Goal: Task Accomplishment & Management: Manage account settings

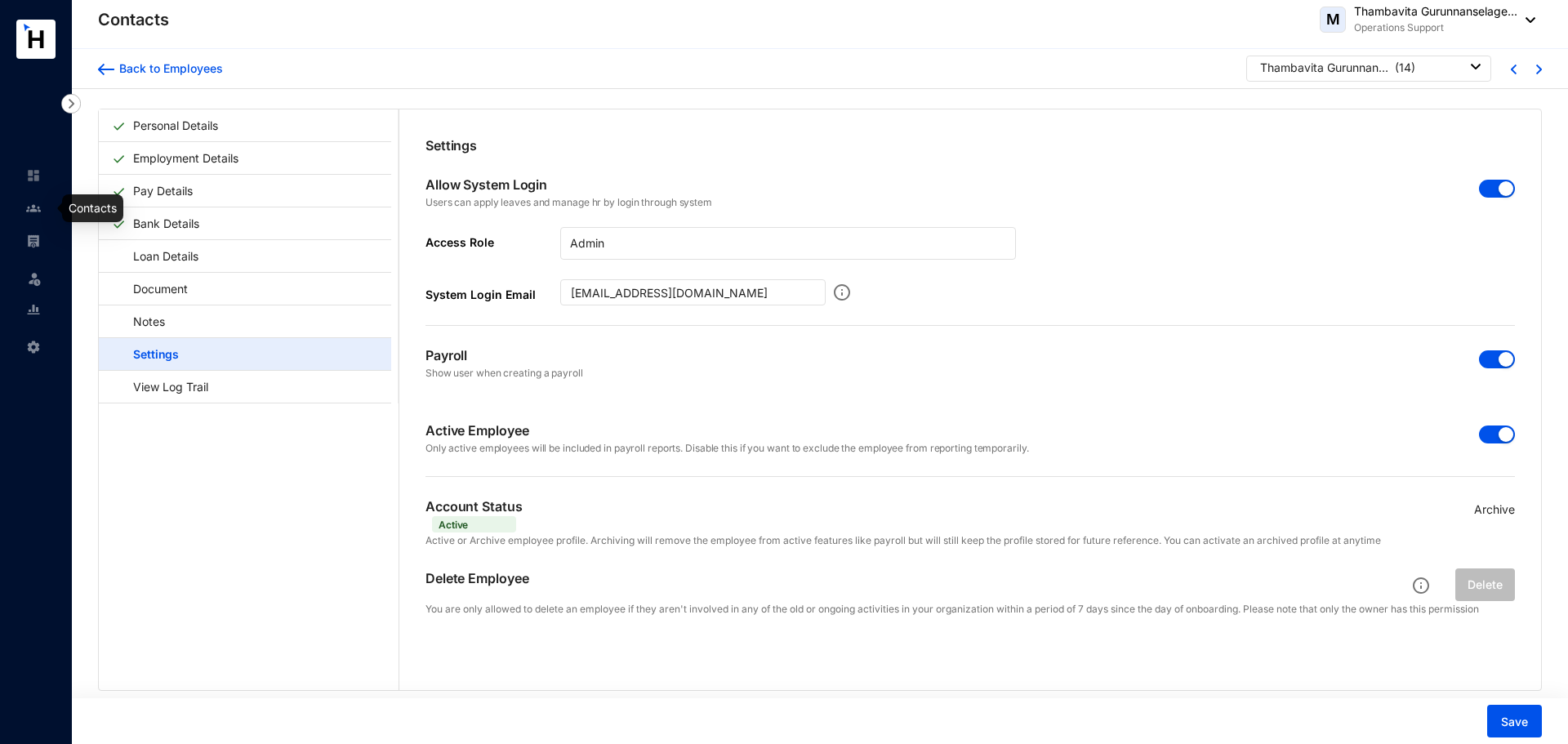
click at [29, 202] on img at bounding box center [33, 208] width 15 height 15
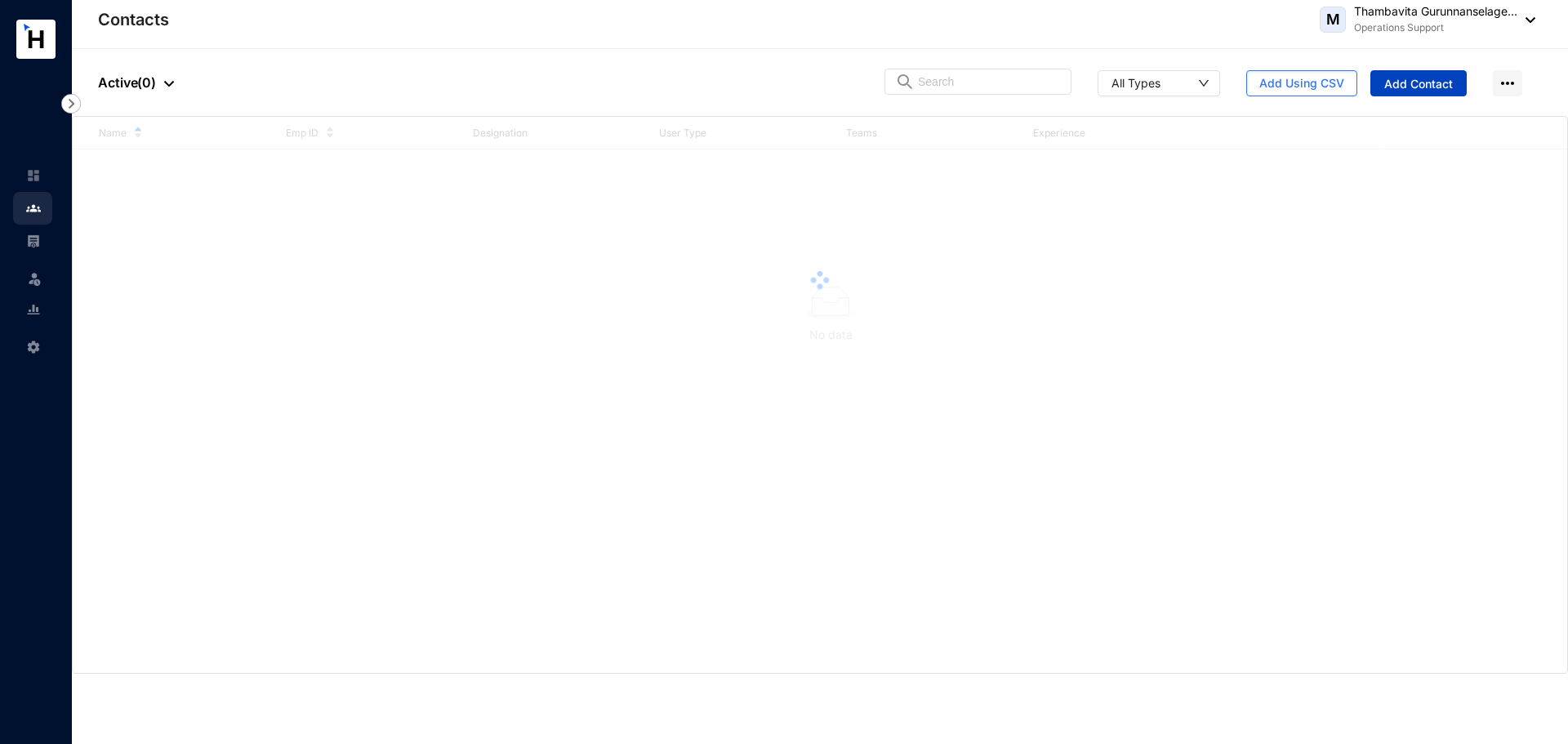
click at [1403, 80] on span "Add Contact" at bounding box center [1418, 84] width 69 height 17
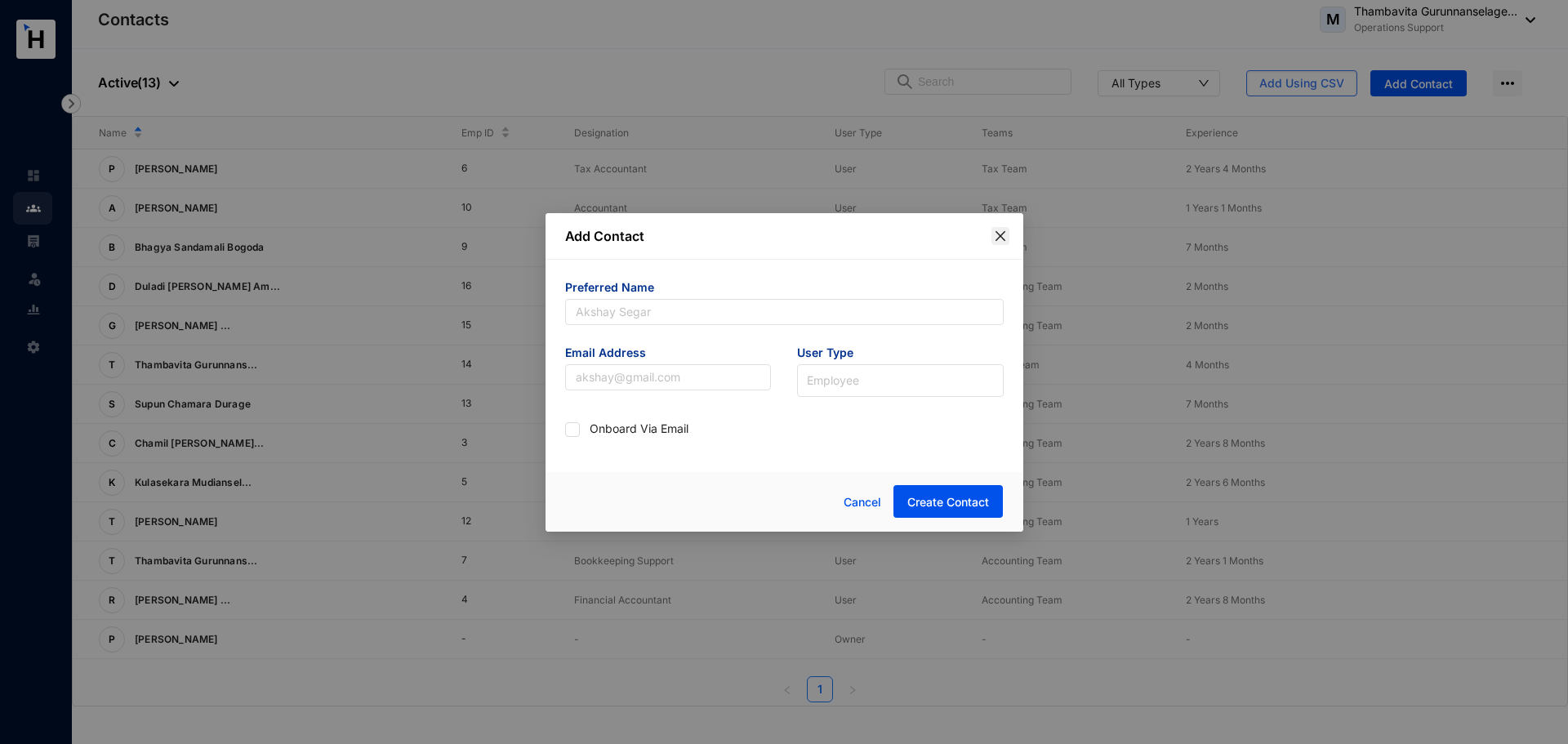
click at [1004, 229] on icon "close" at bounding box center [1000, 236] width 13 height 13
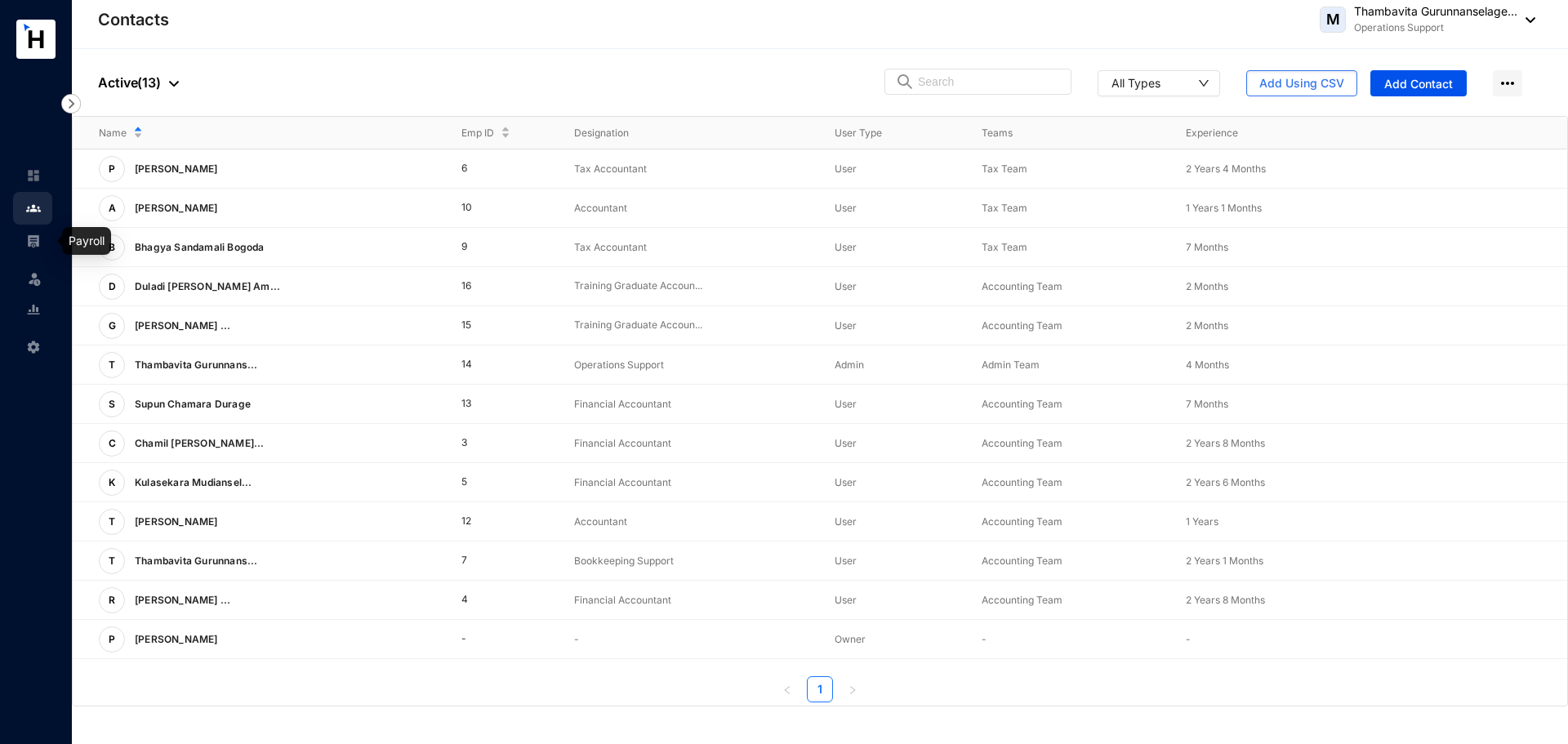
click at [28, 228] on div at bounding box center [33, 233] width 15 height 15
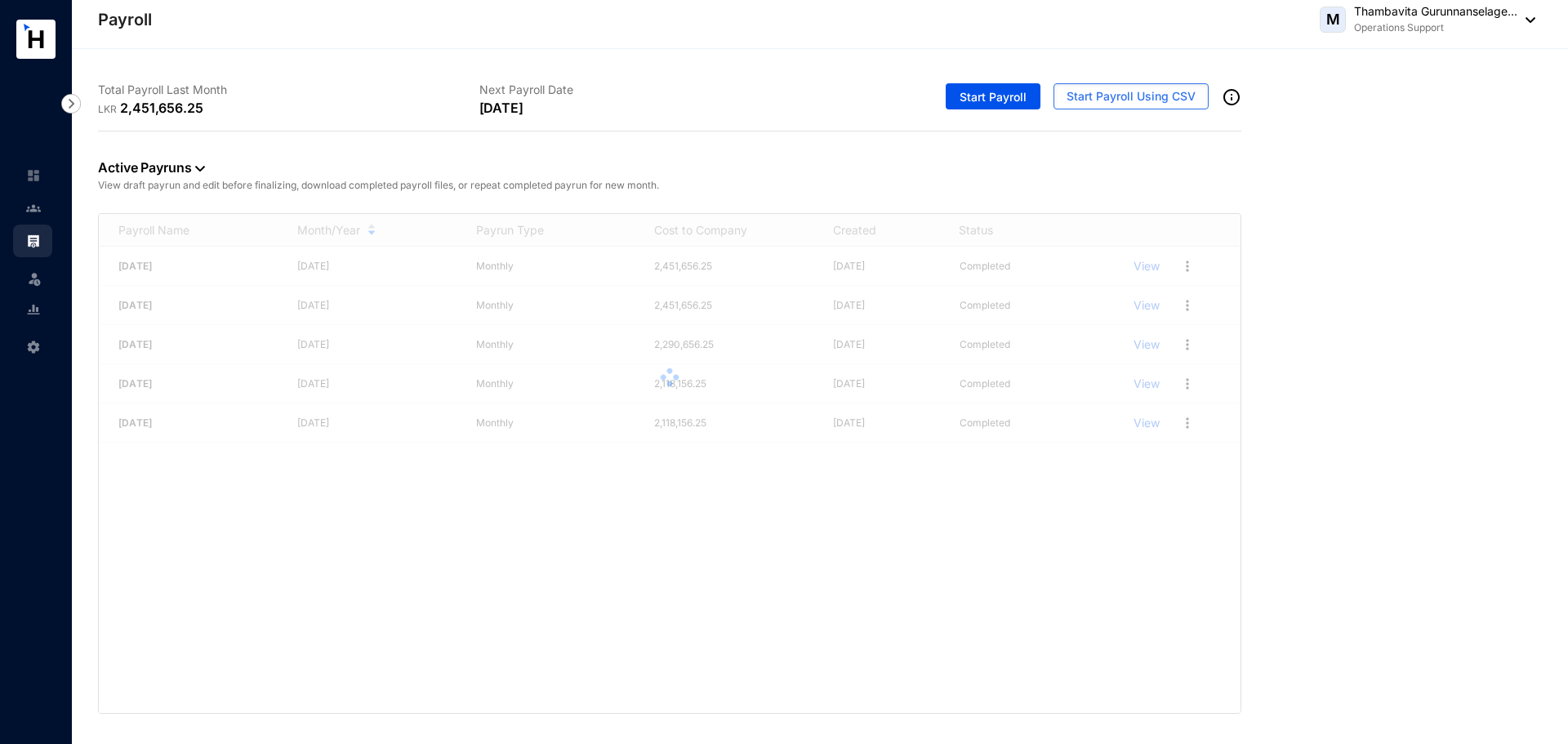
click at [234, 481] on div at bounding box center [670, 377] width 1141 height 327
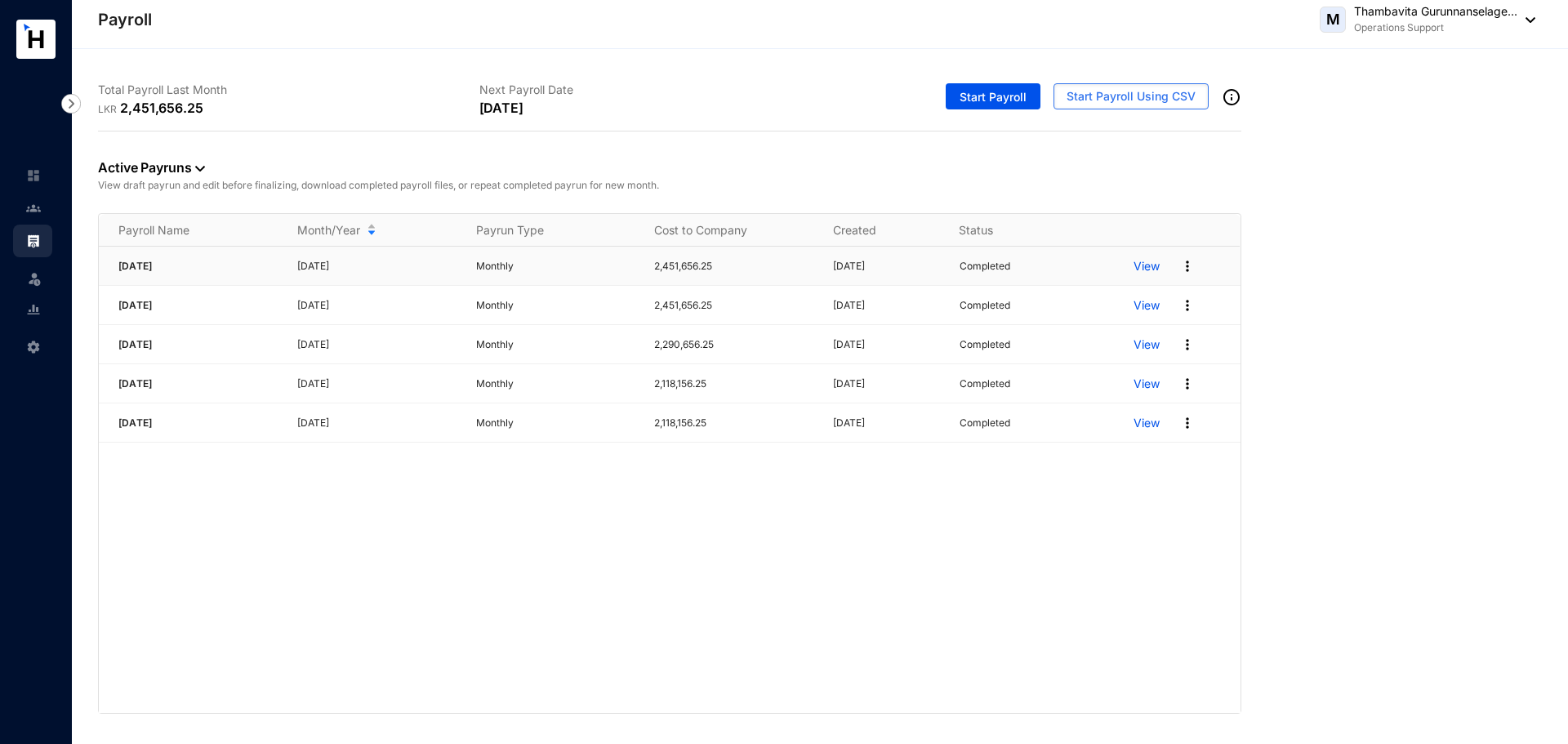
click at [1151, 270] on p "View" at bounding box center [1147, 266] width 26 height 17
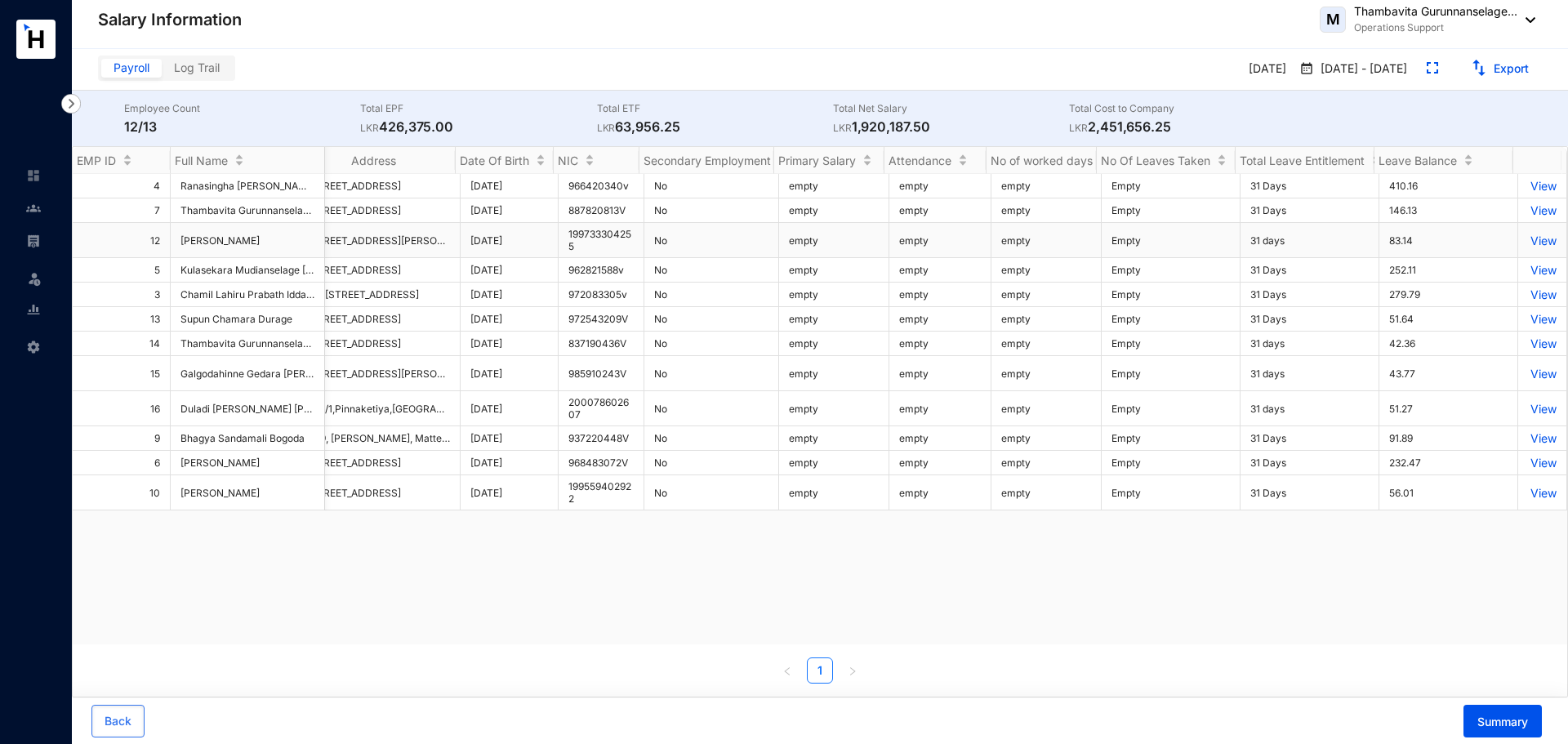
click at [1529, 244] on p "View" at bounding box center [1541, 240] width 28 height 14
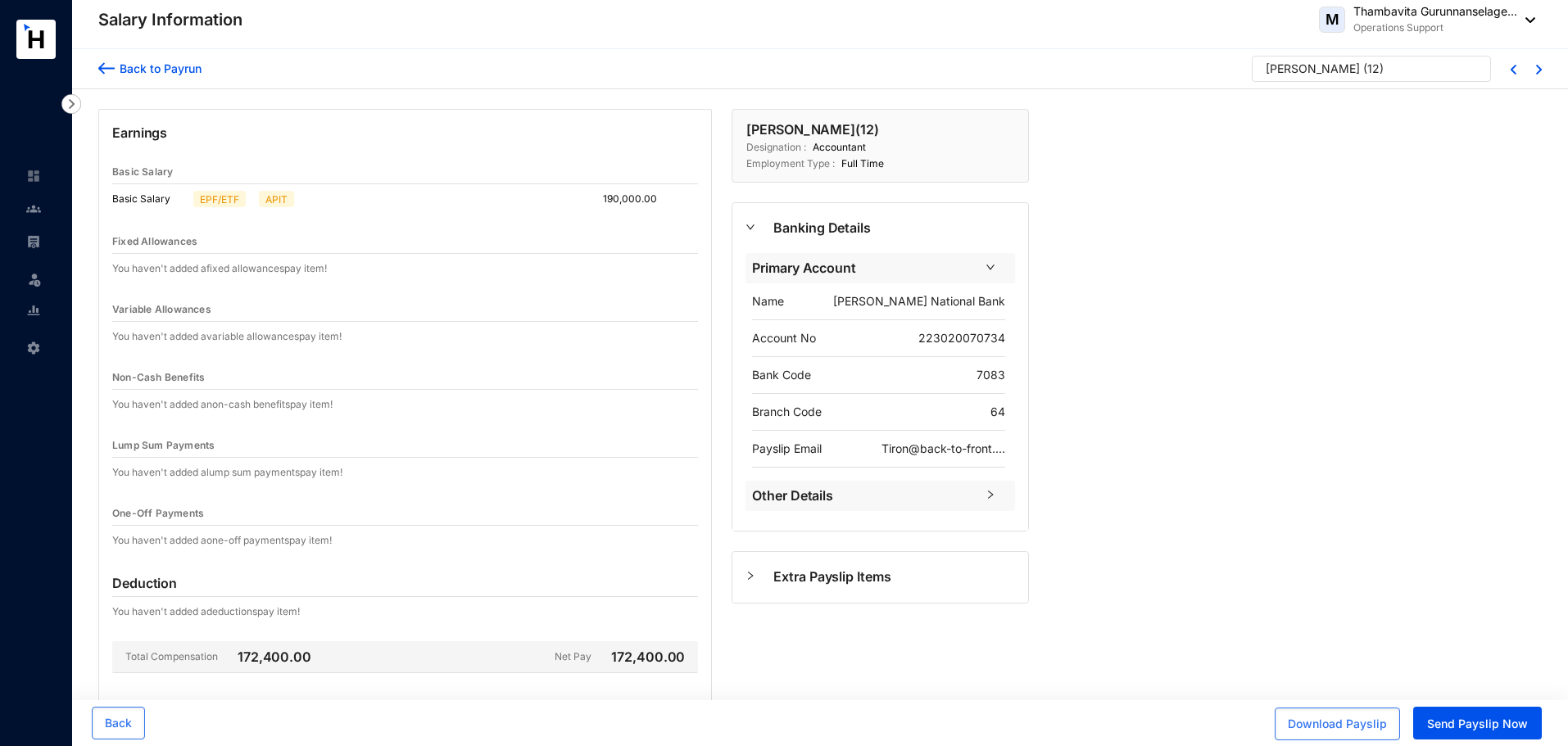
click at [71, 105] on img at bounding box center [71, 103] width 19 height 19
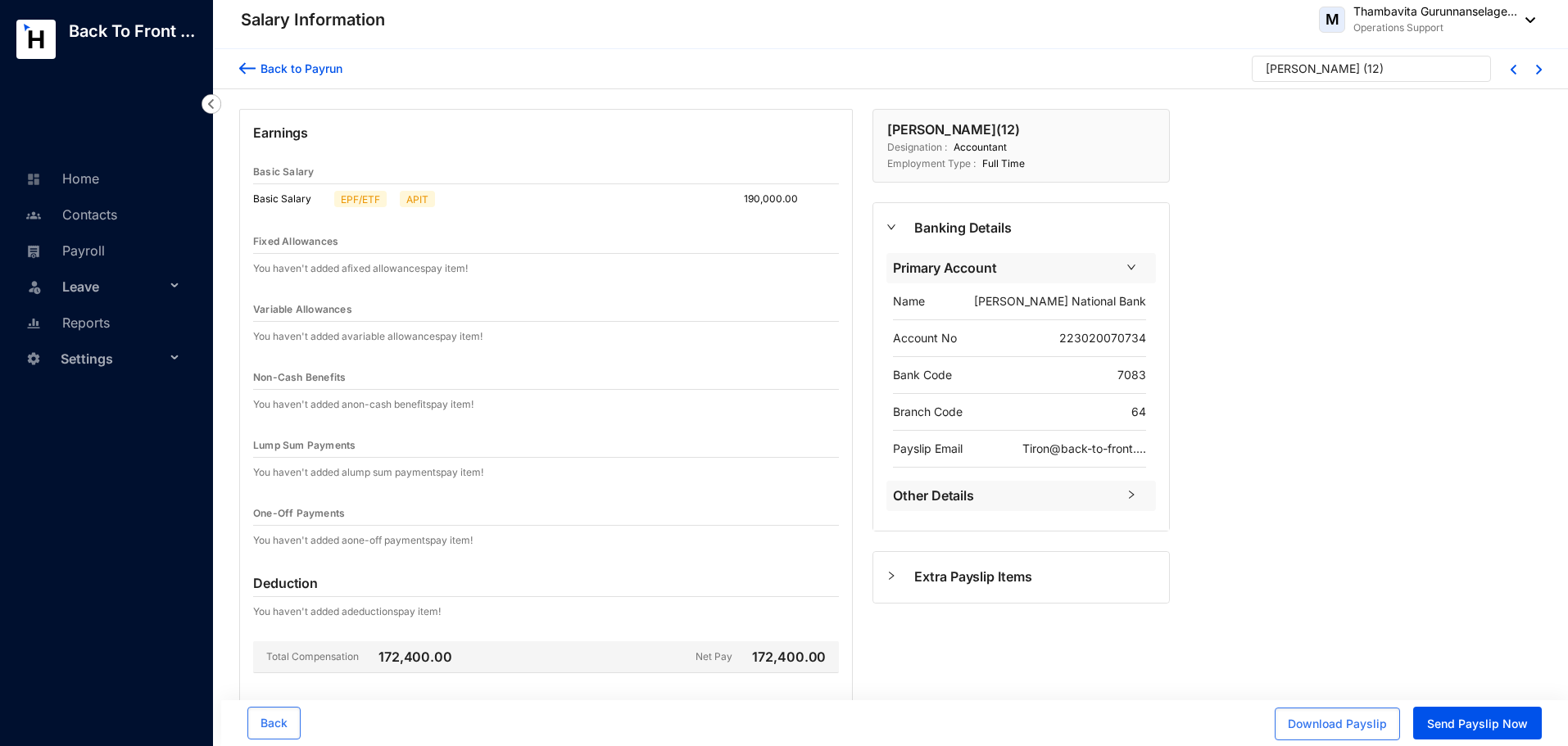
click at [71, 105] on div at bounding box center [110, 87] width 221 height 52
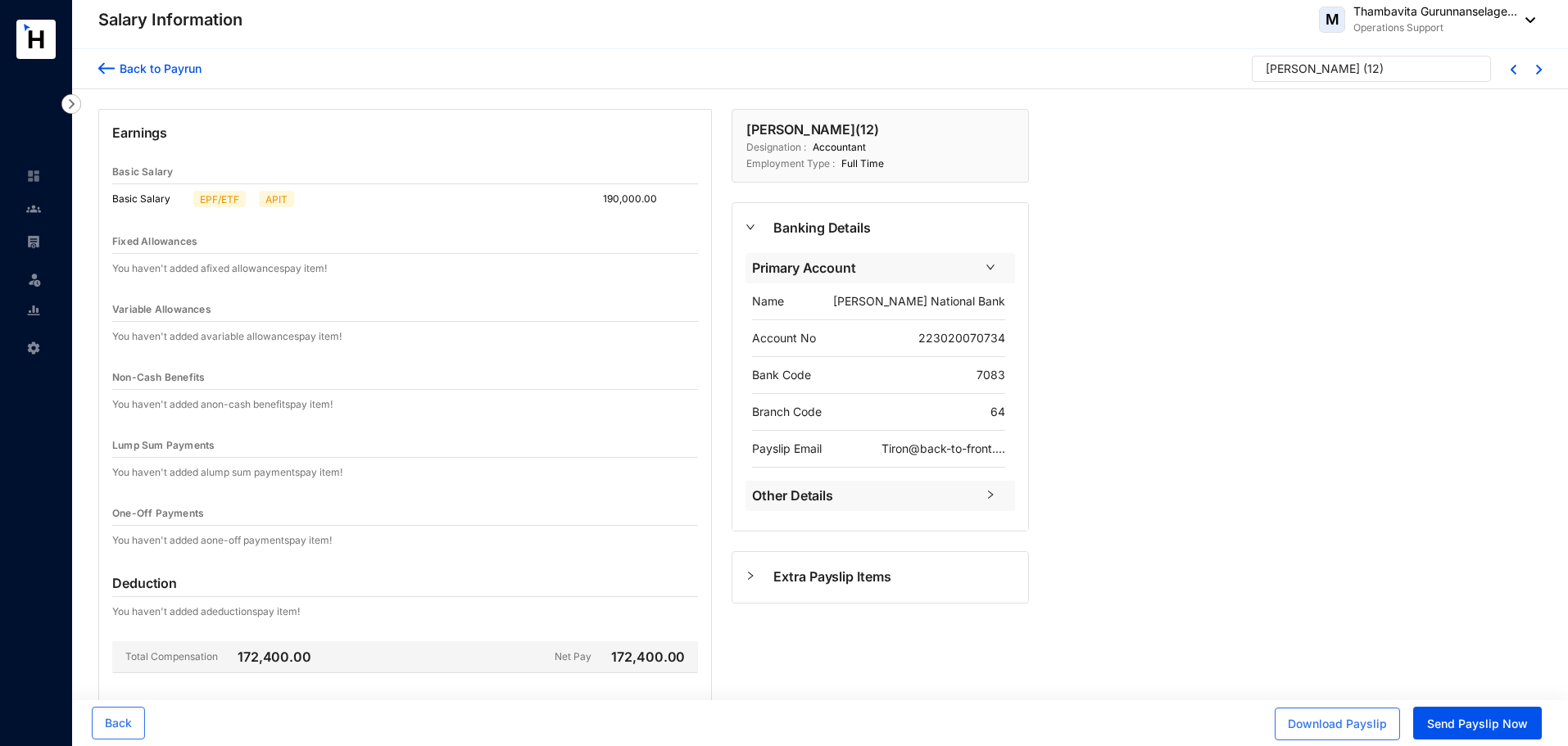
click at [110, 75] on img at bounding box center [107, 68] width 17 height 17
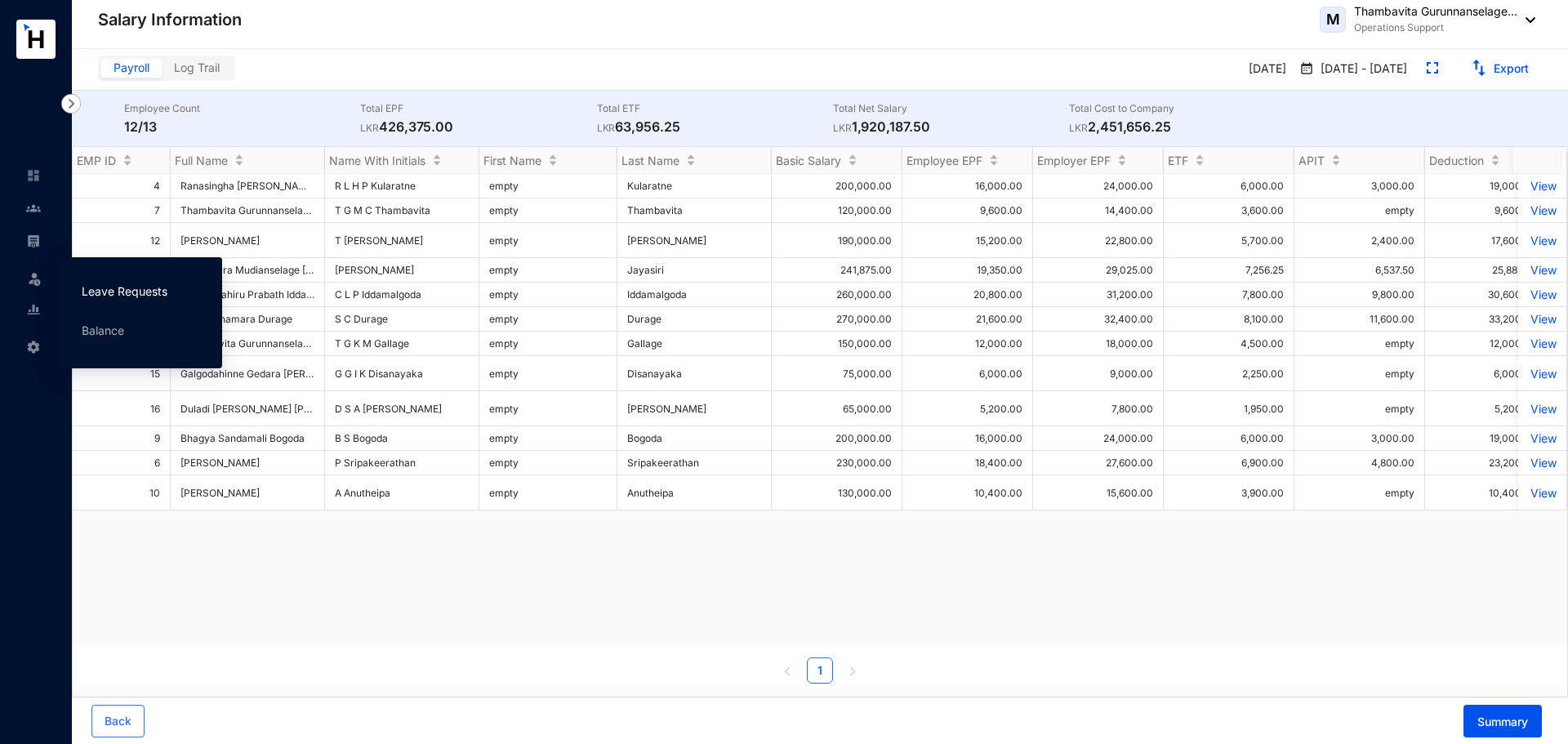
click at [95, 284] on link "Leave Requests" at bounding box center [124, 291] width 85 height 14
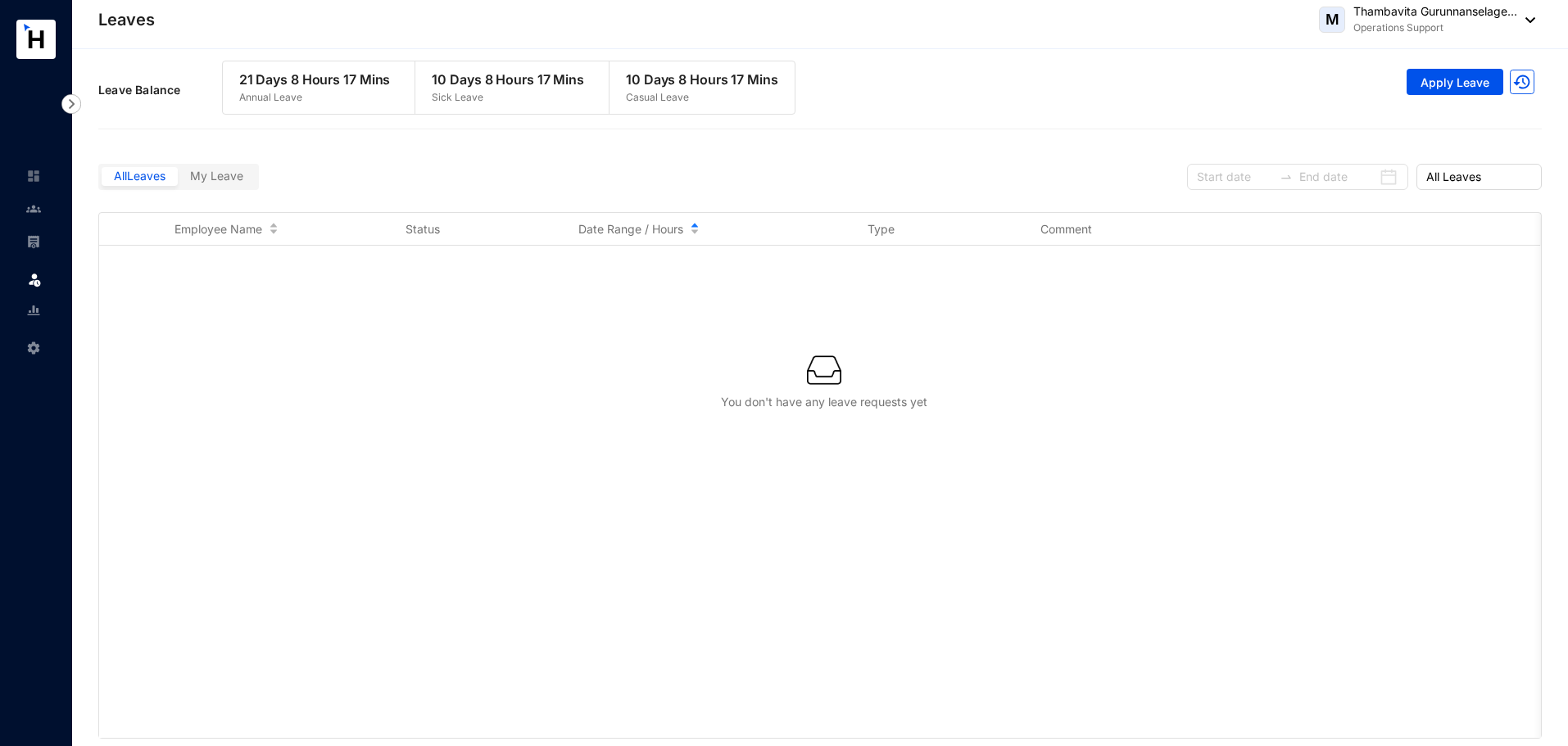
click at [133, 175] on span "All Leaves" at bounding box center [140, 175] width 52 height 14
click at [101, 180] on input "All Leaves" at bounding box center [101, 180] width 0 height 0
click at [1468, 85] on span "Apply Leave" at bounding box center [1455, 83] width 69 height 17
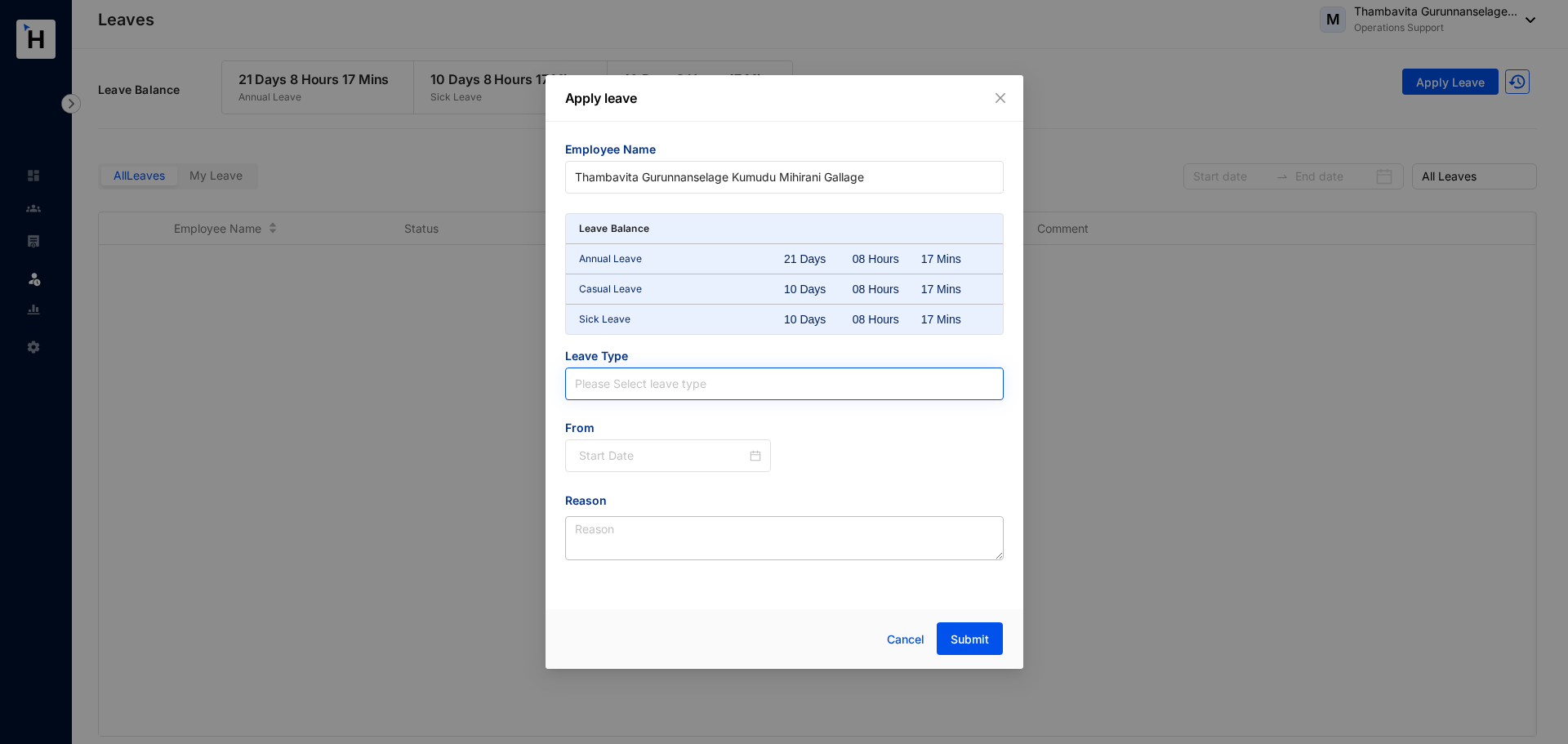
click at [868, 376] on input "search" at bounding box center [784, 383] width 419 height 31
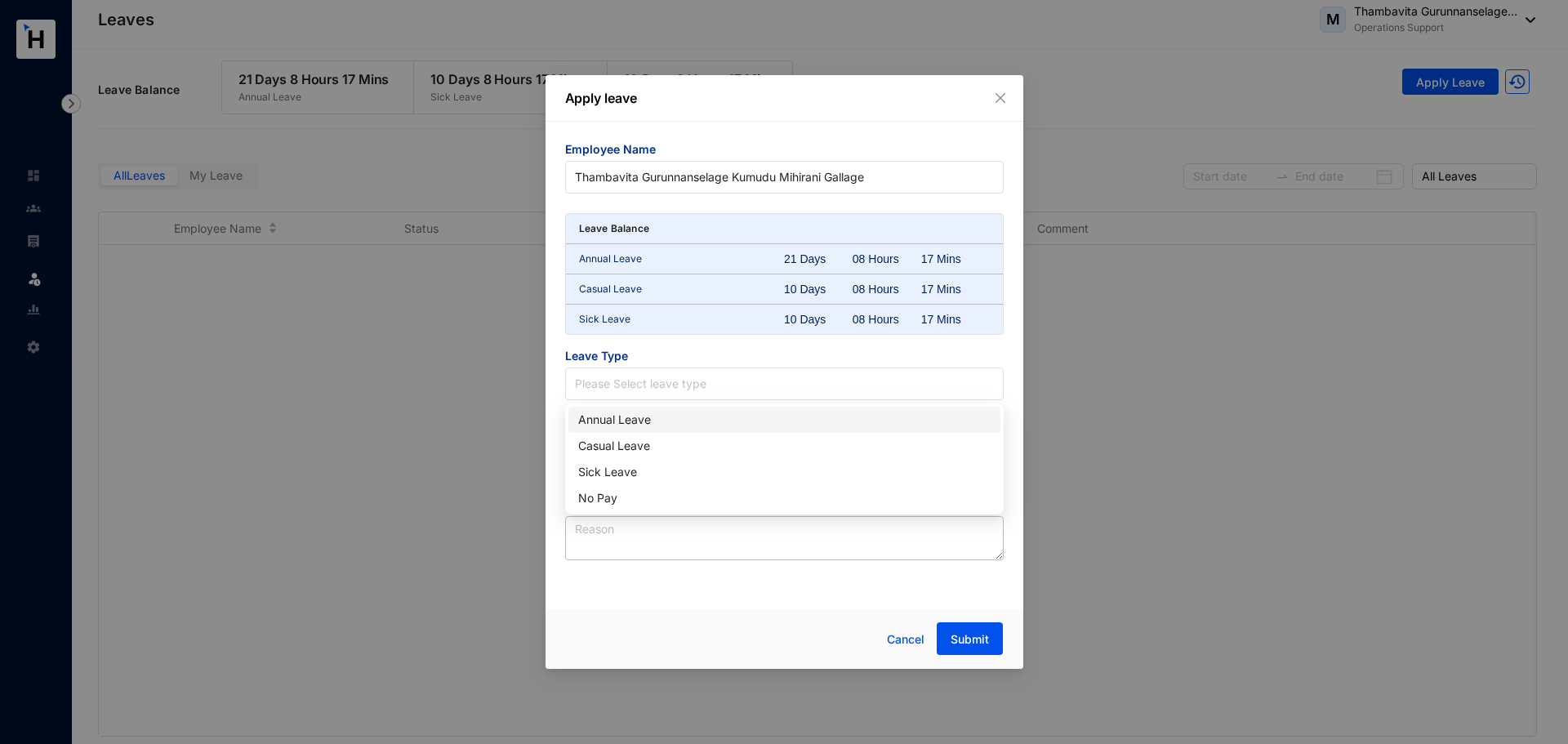
click at [1022, 416] on div "Employee Name Thambavita Gurunnanselage Kumudu Mihirani Gallage Leave Balance A…" at bounding box center [784, 361] width 478 height 478
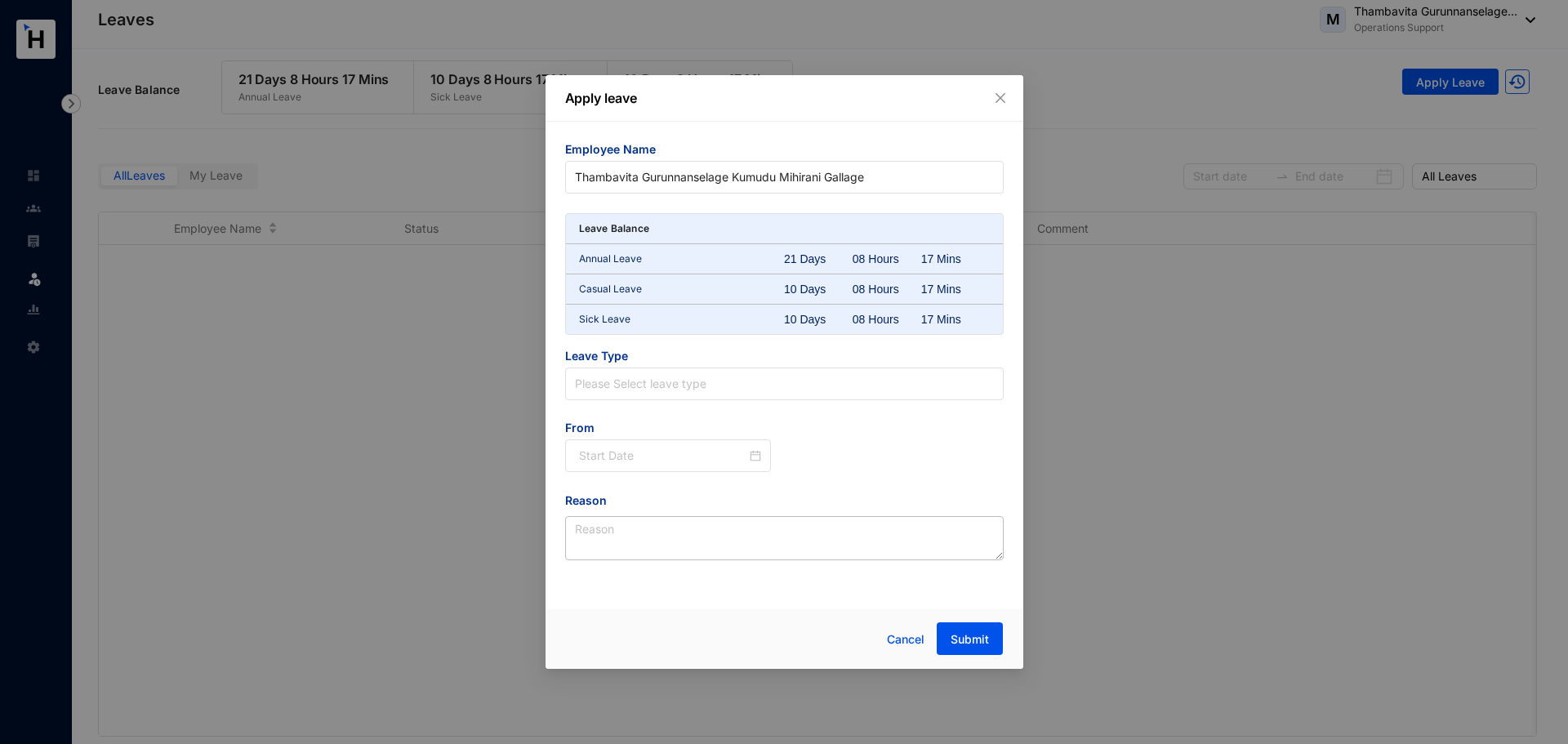
click at [392, 416] on div "Apply leave Employee Name Thambavita Gurunnanselage Kumudu Mihirani Gallage Lea…" at bounding box center [784, 372] width 1568 height 744
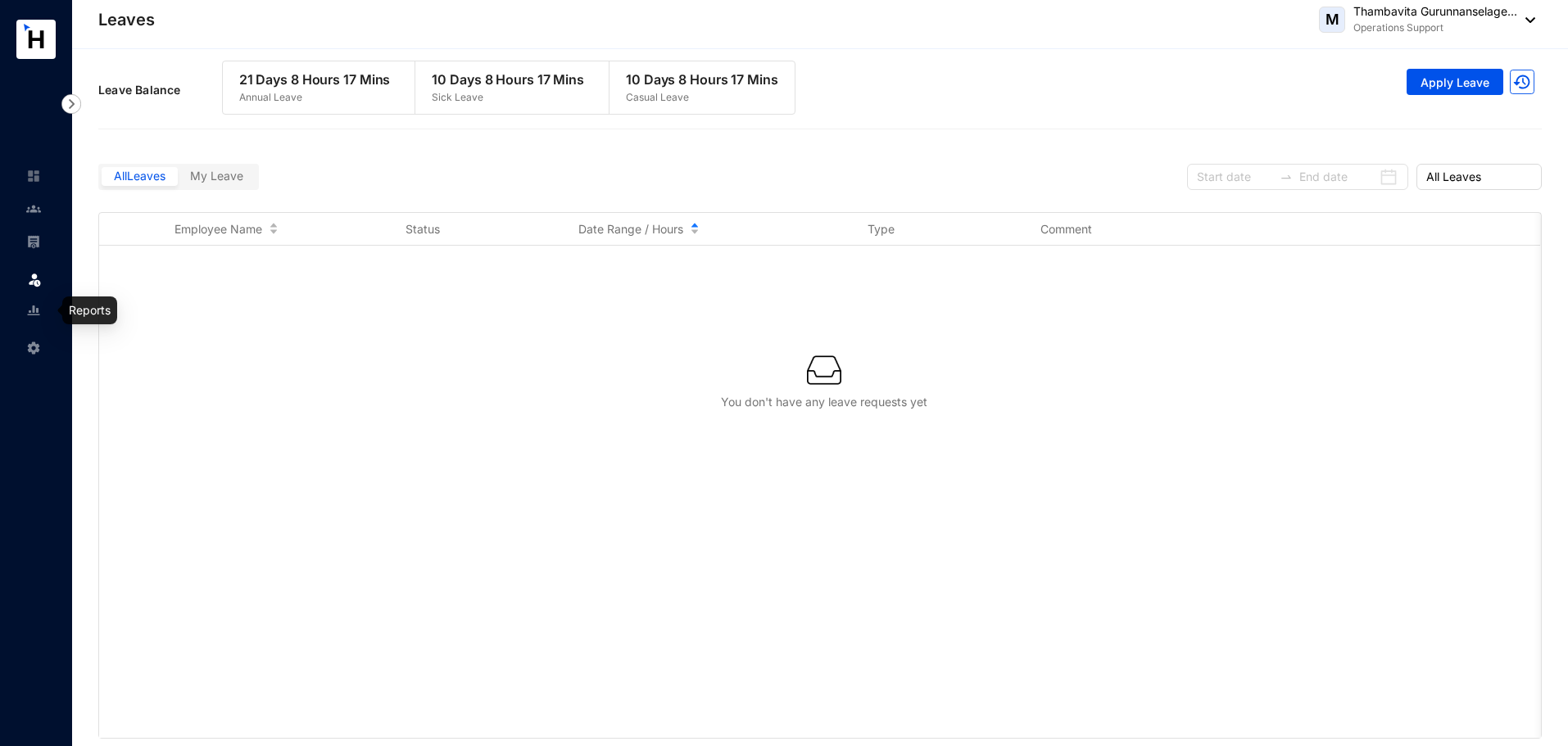
click at [33, 306] on img at bounding box center [33, 310] width 15 height 15
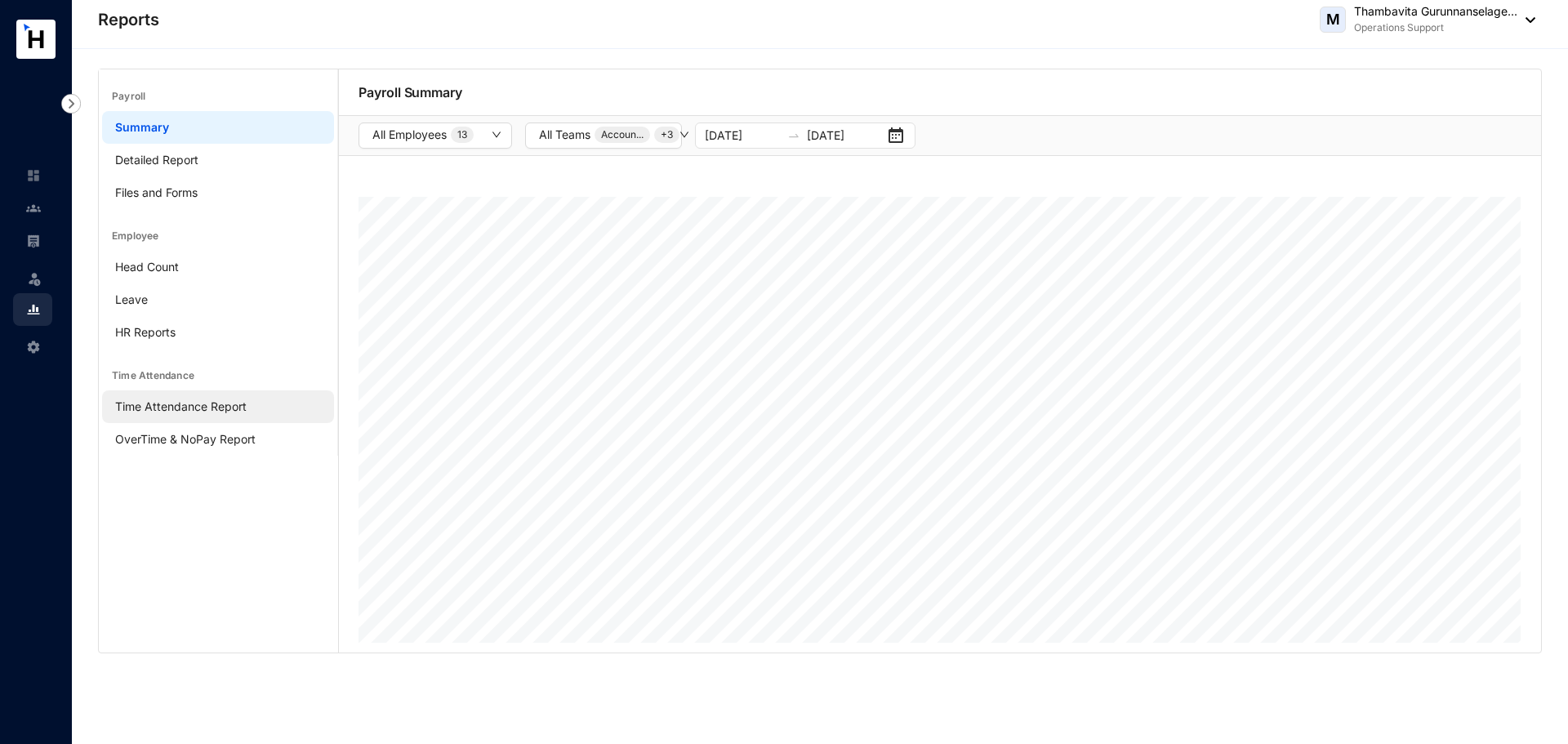
click at [167, 410] on link "Time Attendance Report" at bounding box center [181, 405] width 131 height 14
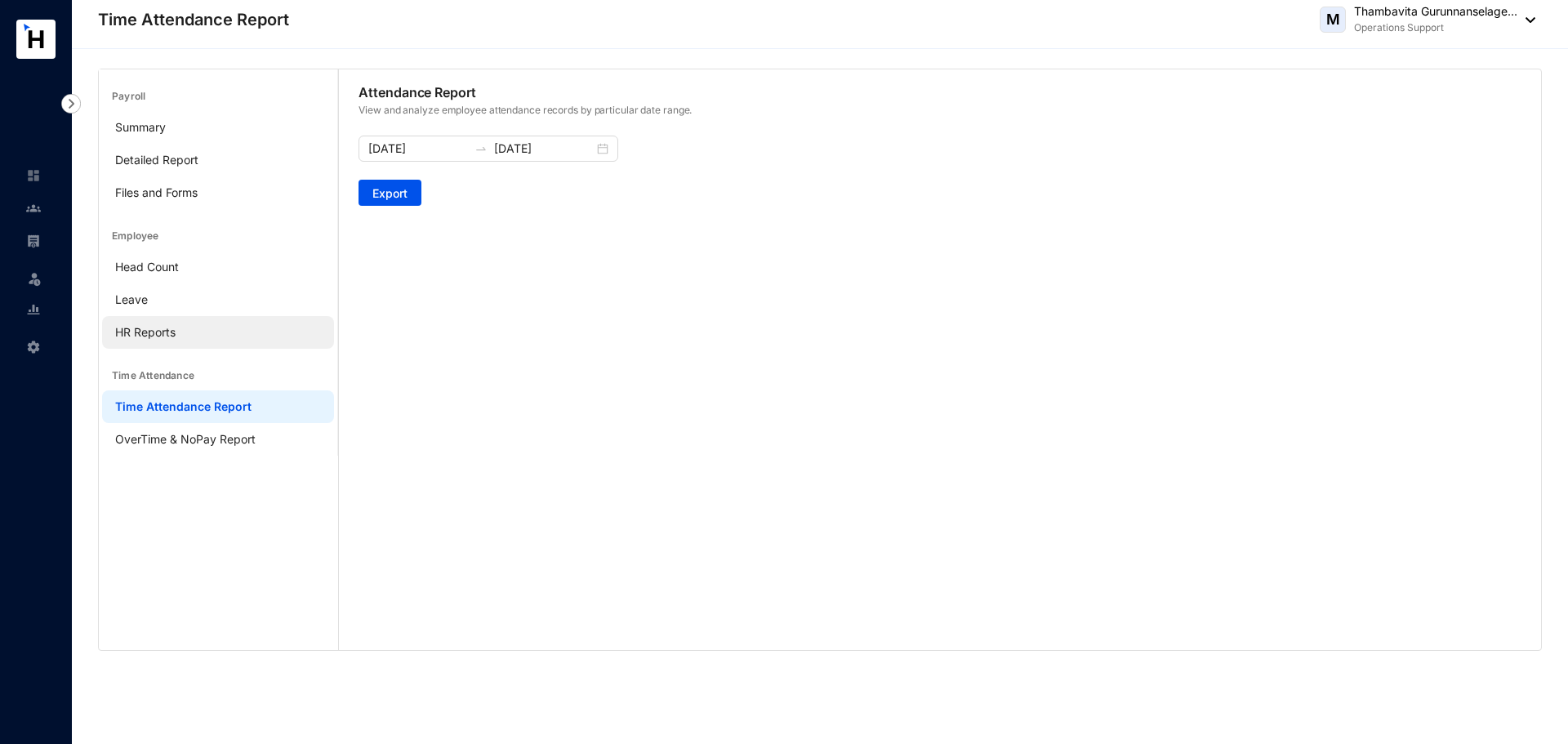
click at [157, 339] on link "HR Reports" at bounding box center [146, 331] width 61 height 14
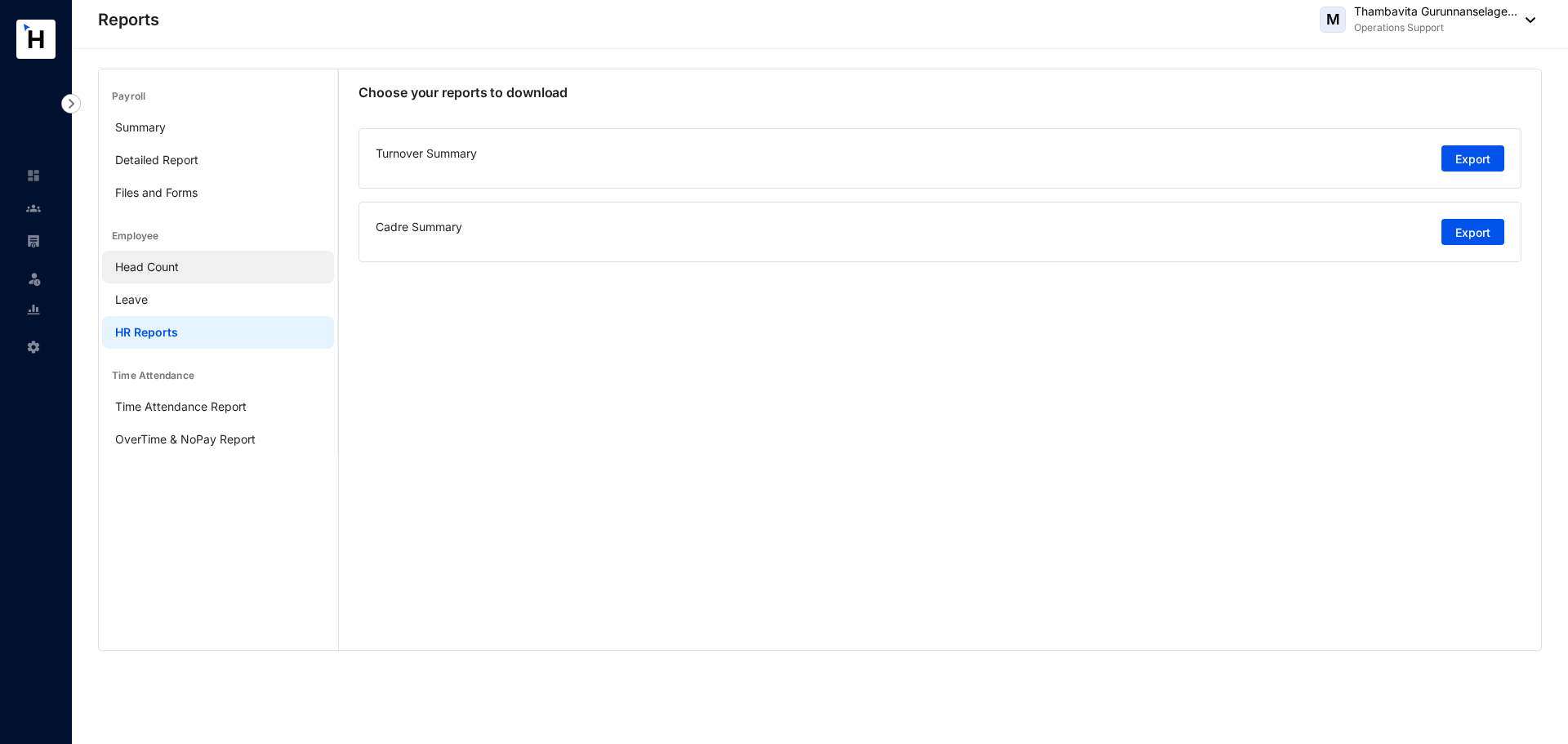
click at [160, 268] on link "Head Count" at bounding box center [147, 266] width 63 height 14
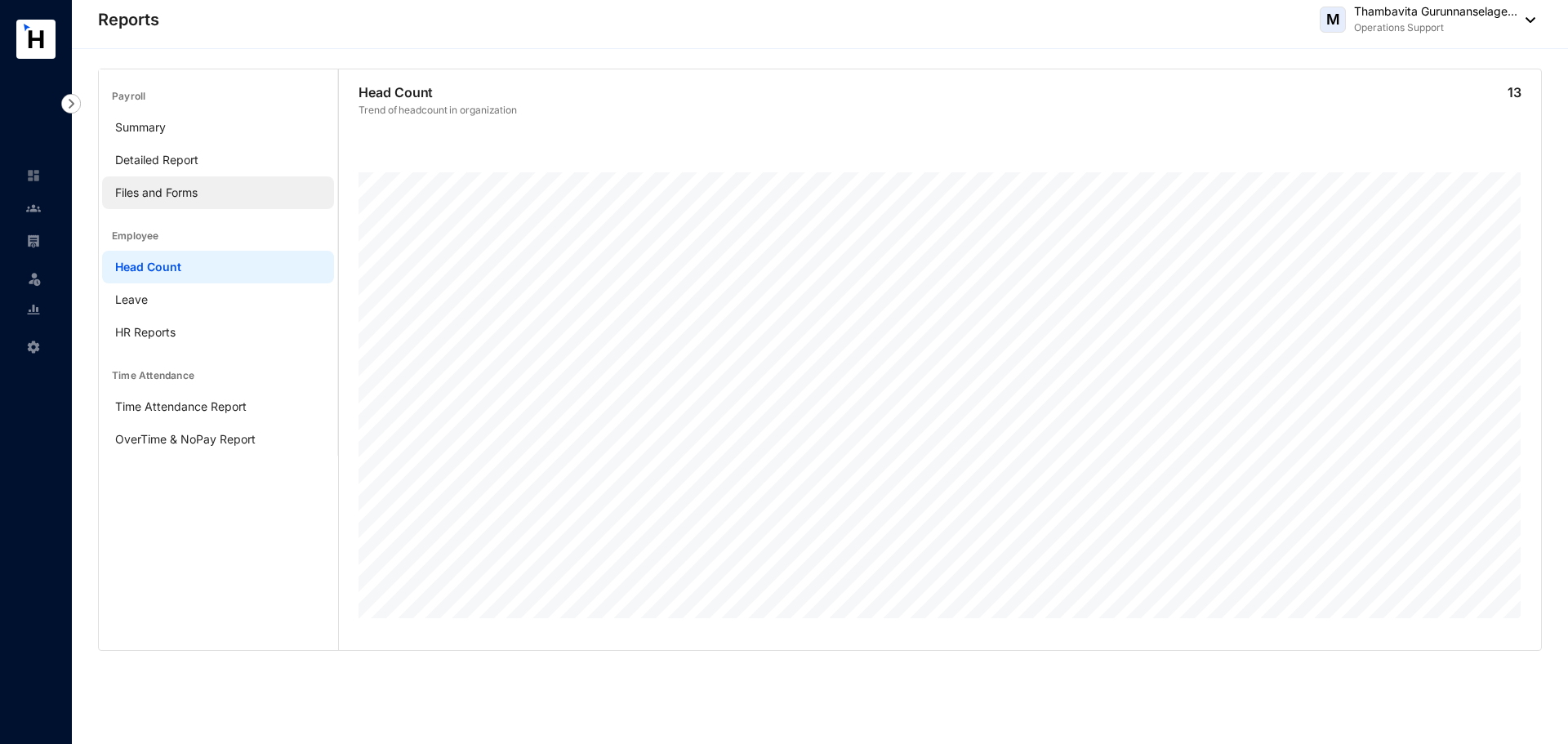
click at [167, 197] on link "Files and Forms" at bounding box center [157, 192] width 83 height 14
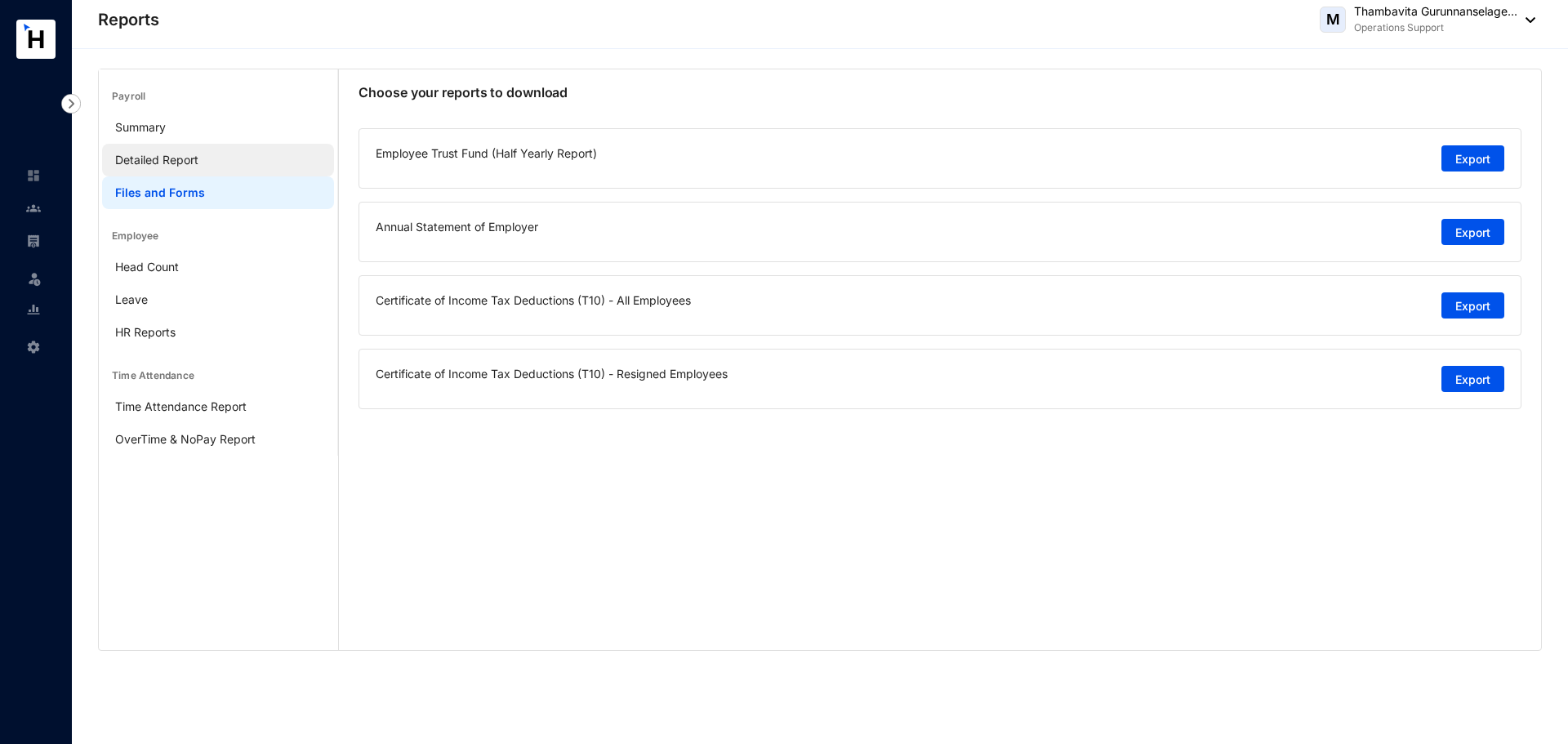
click at [167, 167] on link "Detailed Report" at bounding box center [157, 159] width 83 height 14
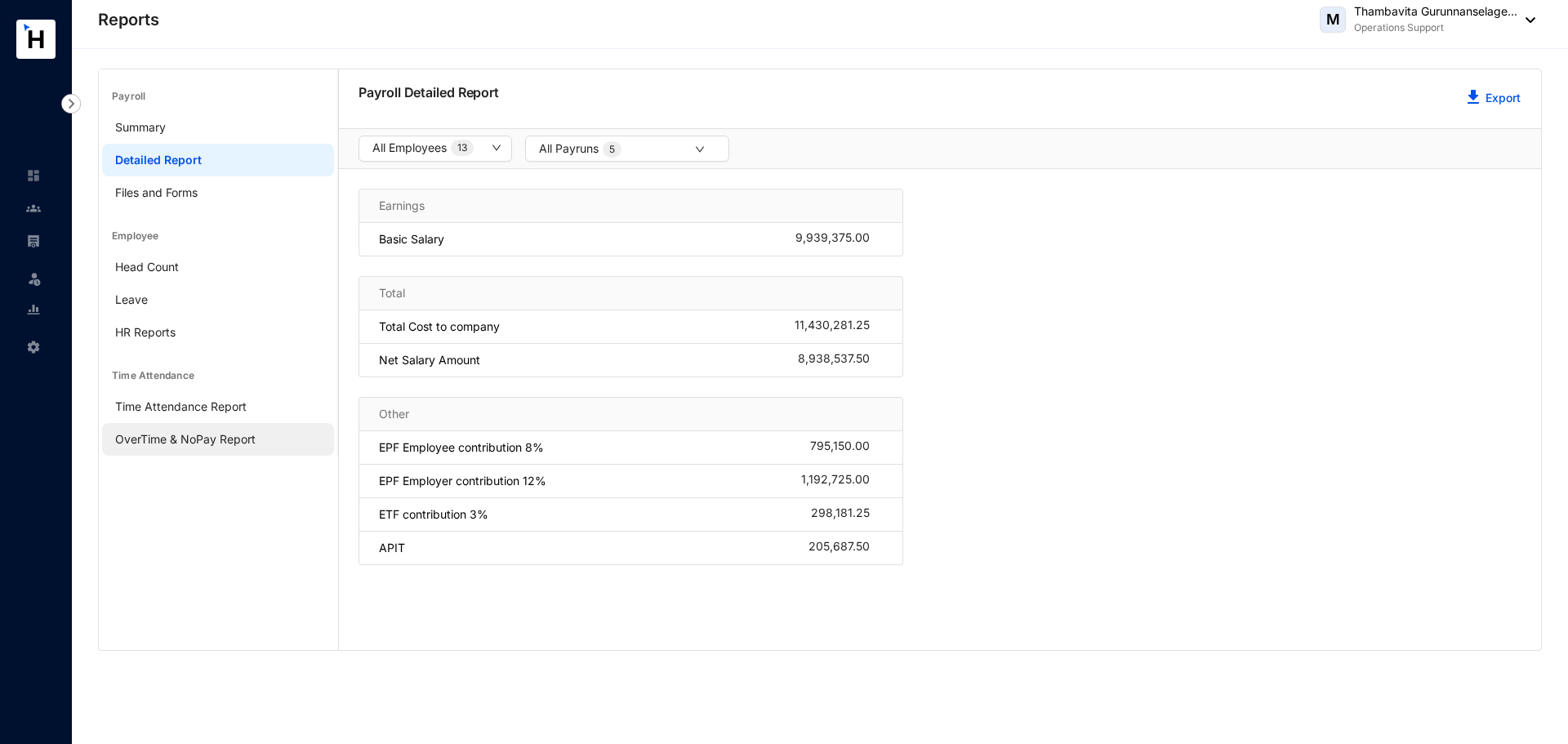
click at [221, 441] on link "OverTime & NoPay Report" at bounding box center [185, 439] width 140 height 14
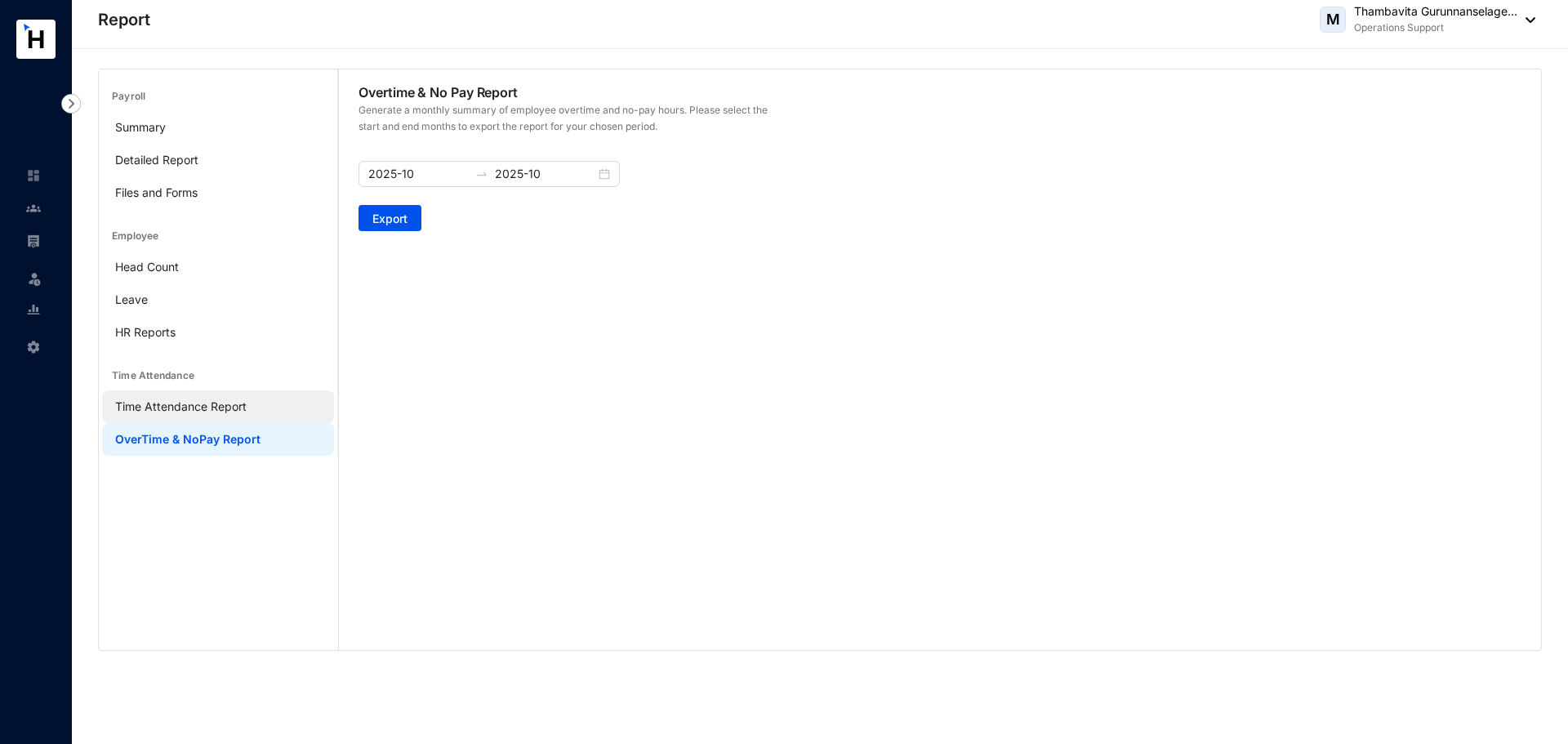
click at [215, 406] on link "Time Attendance Report" at bounding box center [181, 405] width 131 height 14
